Goal: Understand process/instructions: Learn how to perform a task or action

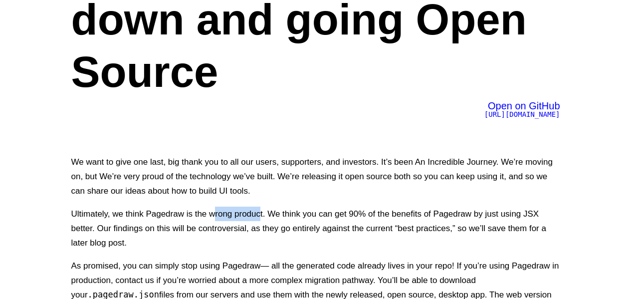
scroll to position [100, 0]
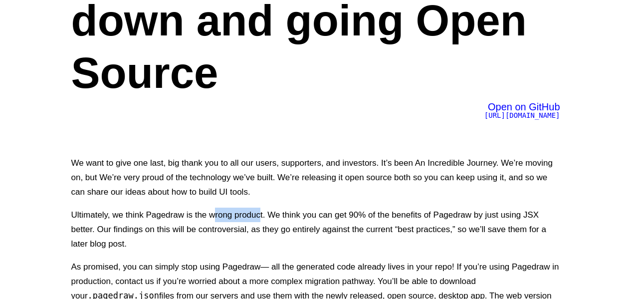
click at [511, 105] on span "Open on GitHub" at bounding box center [524, 106] width 72 height 11
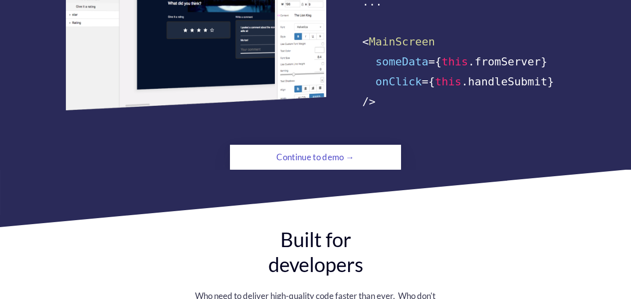
scroll to position [796, 0]
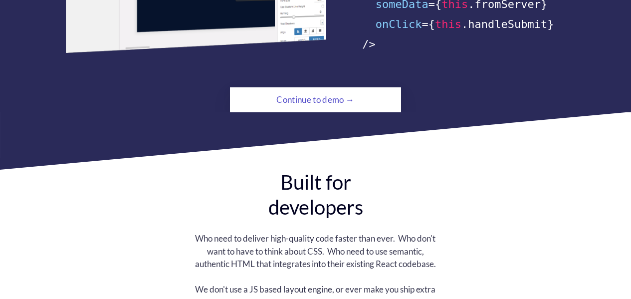
click at [306, 90] on div "Continue to demo →" at bounding box center [315, 100] width 117 height 20
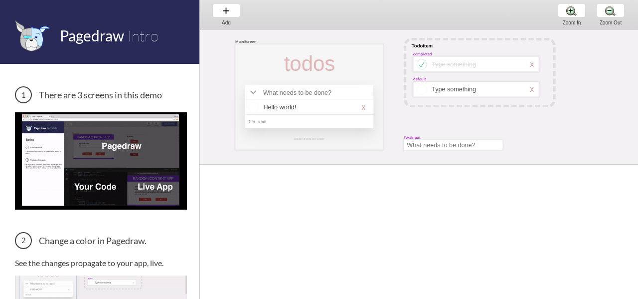
click at [336, 20] on div "Add Add Add Zoom In Zoom In Zoom In Zoom Out Zoom Out Zoom Out" at bounding box center [419, 14] width 438 height 29
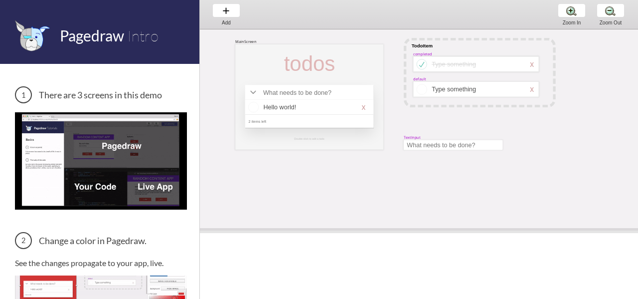
drag, startPoint x: 281, startPoint y: 164, endPoint x: 269, endPoint y: 230, distance: 67.3
click at [269, 230] on span at bounding box center [419, 230] width 438 height 5
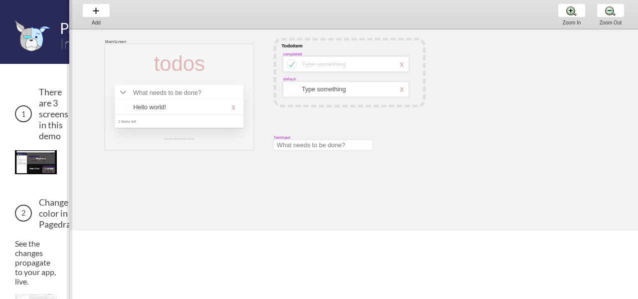
drag, startPoint x: 201, startPoint y: 161, endPoint x: 71, endPoint y: 159, distance: 130.2
click at [71, 159] on span at bounding box center [69, 149] width 5 height 299
click at [176, 70] on div at bounding box center [179, 64] width 60 height 24
select select "3"
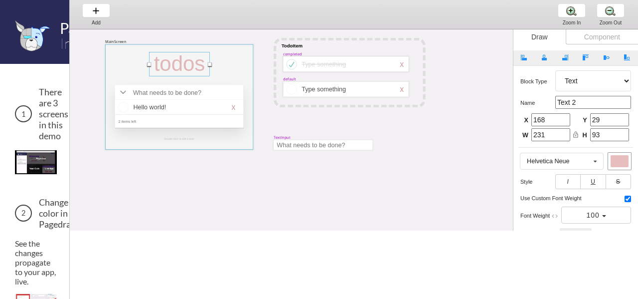
click at [234, 76] on div at bounding box center [179, 96] width 148 height 105
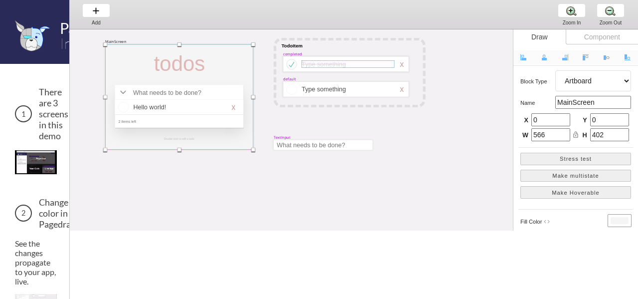
click at [332, 63] on div at bounding box center [348, 63] width 93 height 7
select select "3"
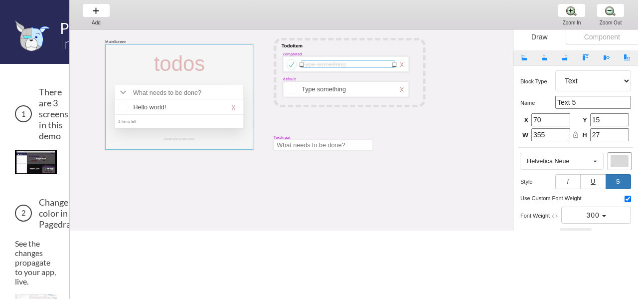
click at [203, 135] on div at bounding box center [179, 96] width 148 height 105
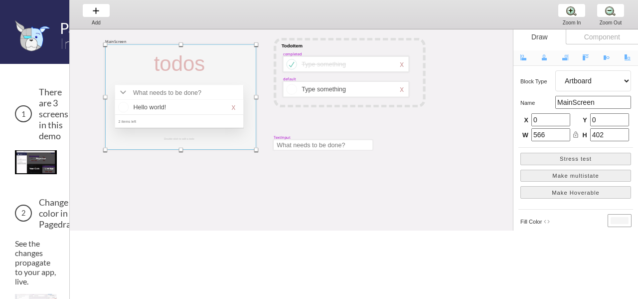
click at [257, 99] on div "MainScreen todos Hello world! x 2 items left TodoItem completed Type something …" at bounding box center [415, 167] width 691 height 277
type input "577"
